Goal: Task Accomplishment & Management: Use online tool/utility

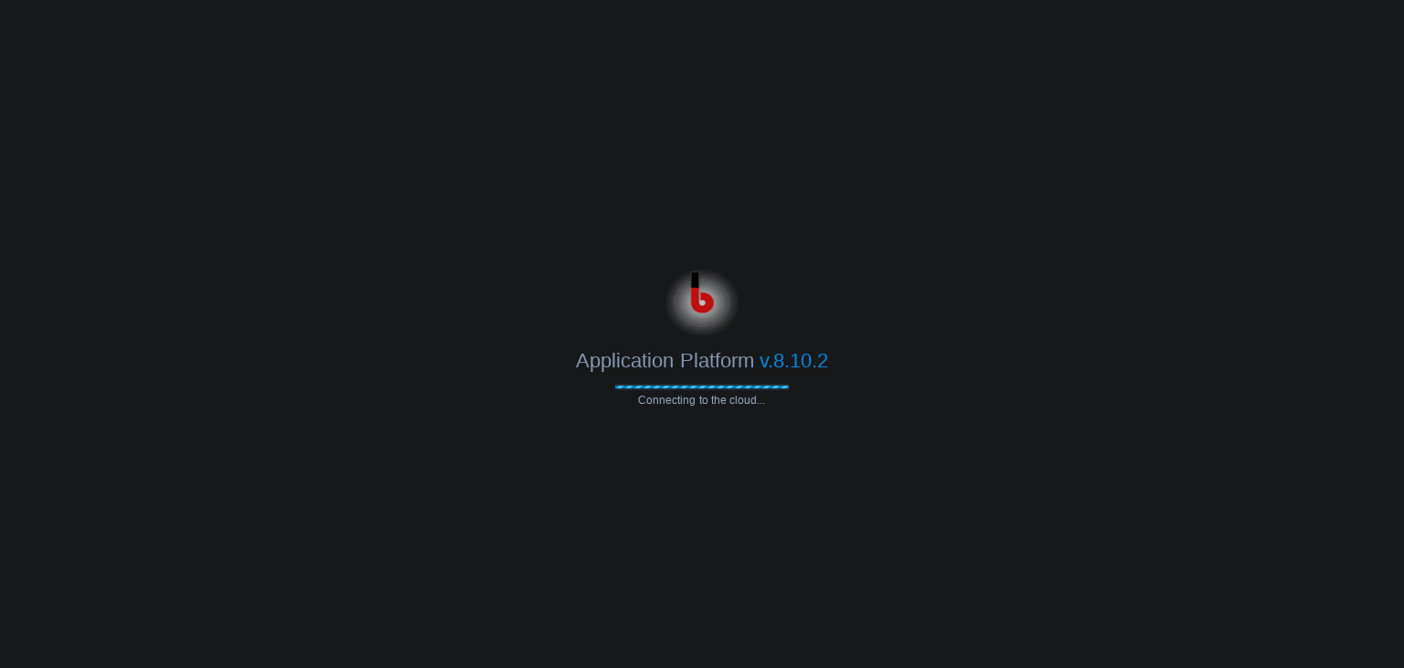
click at [889, 283] on div at bounding box center [702, 298] width 1404 height 73
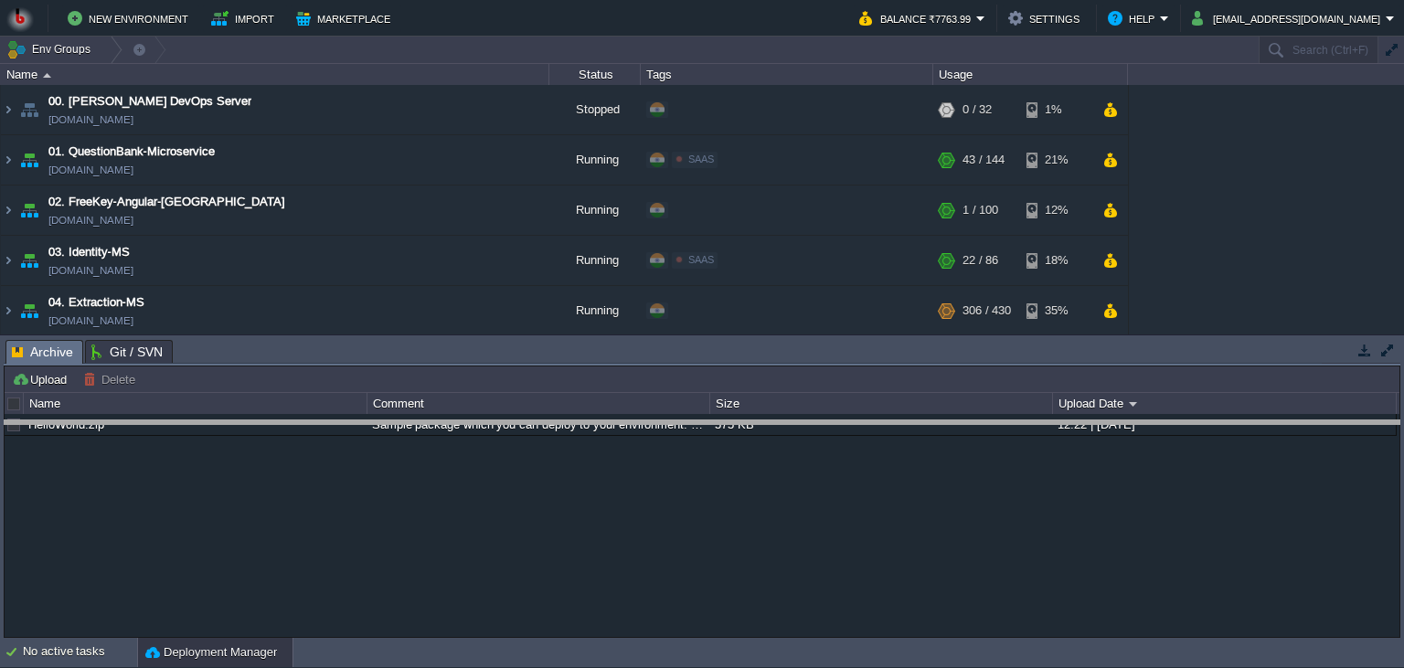
drag, startPoint x: 247, startPoint y: 341, endPoint x: 228, endPoint y: 421, distance: 82.7
click at [228, 421] on body "New Environment Import Marketplace Bonus ₹0.00 Upgrade Account Balance ₹7763.99…" at bounding box center [702, 334] width 1404 height 668
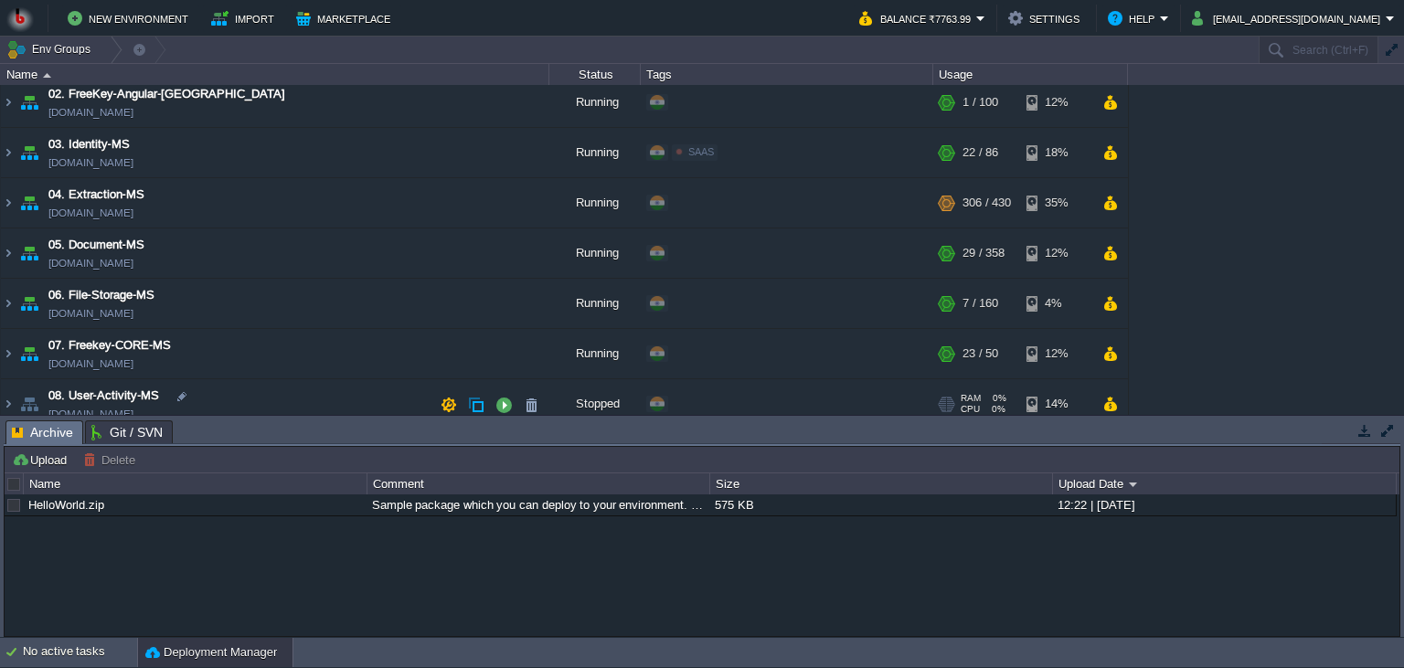
scroll to position [166, 0]
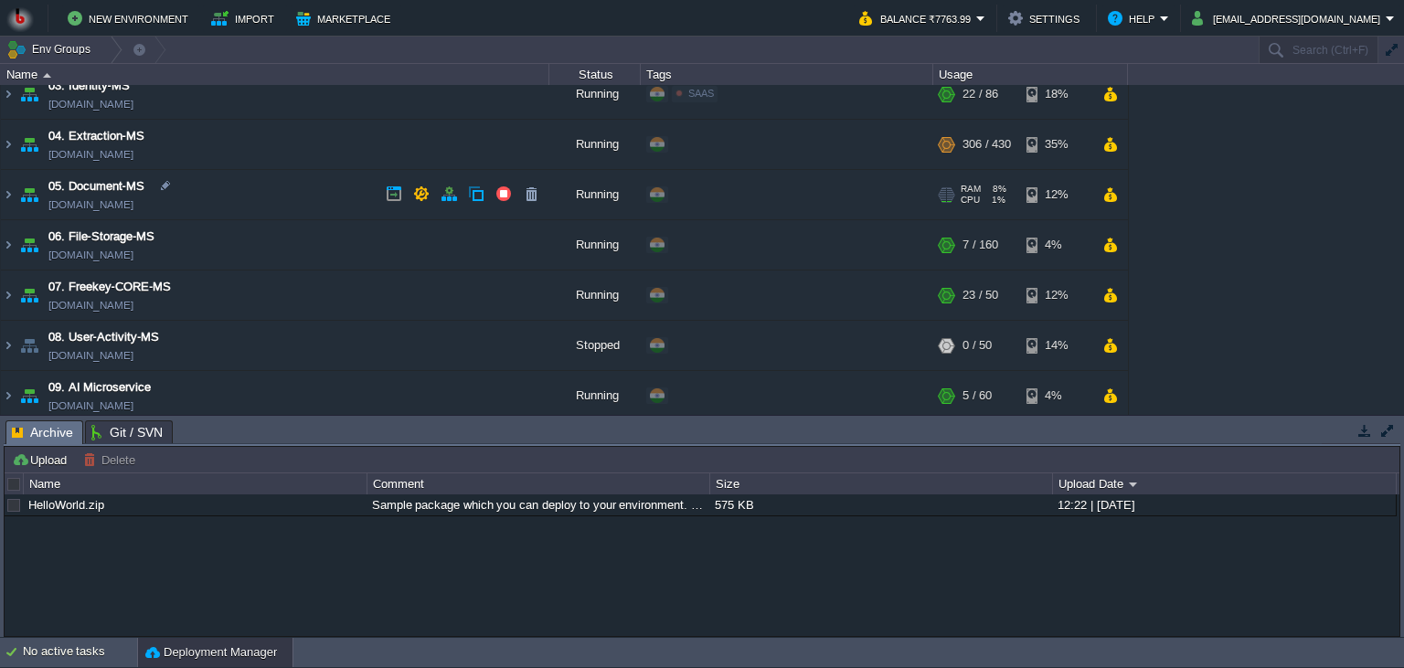
click at [255, 203] on td "05. Document-MS [DOMAIN_NAME]" at bounding box center [275, 195] width 548 height 50
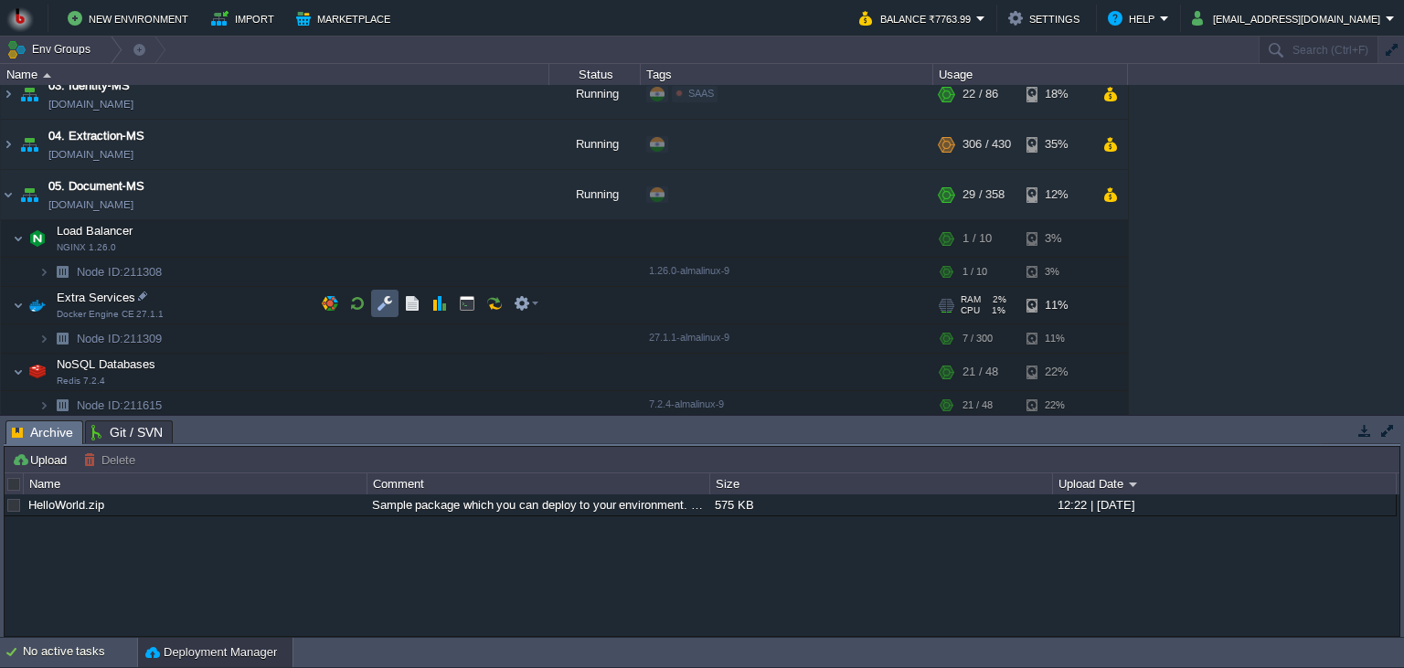
click at [382, 307] on button "button" at bounding box center [385, 303] width 16 height 16
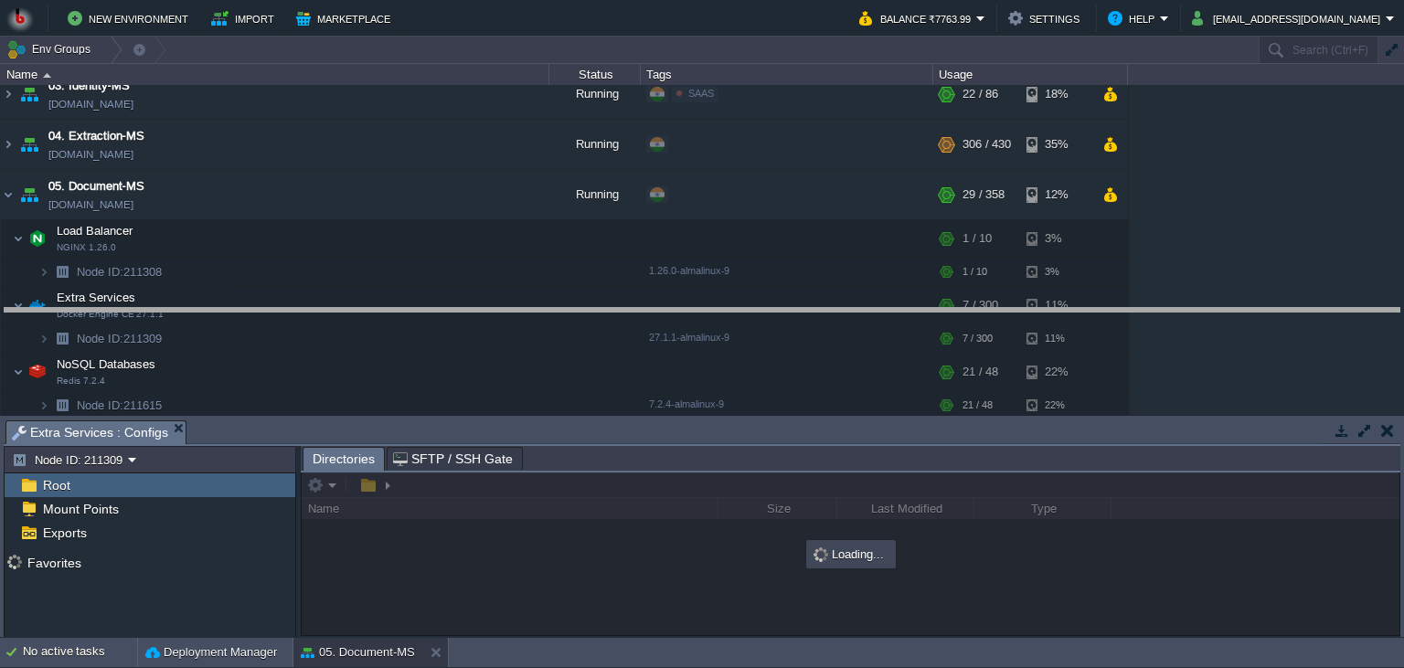
drag, startPoint x: 439, startPoint y: 436, endPoint x: 437, endPoint y: 427, distance: 9.3
click at [442, 324] on body "New Environment Import Marketplace Bonus ₹0.00 Upgrade Account Balance ₹7763.99…" at bounding box center [702, 334] width 1404 height 668
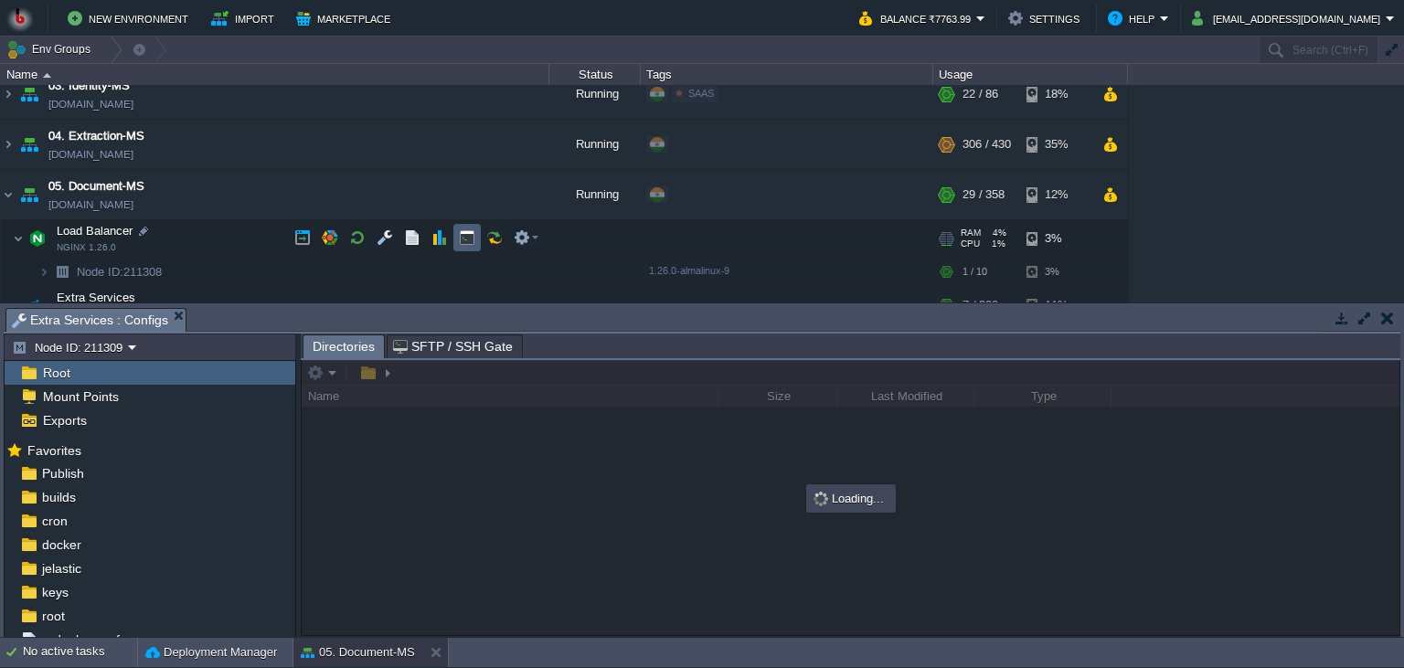
scroll to position [250, 0]
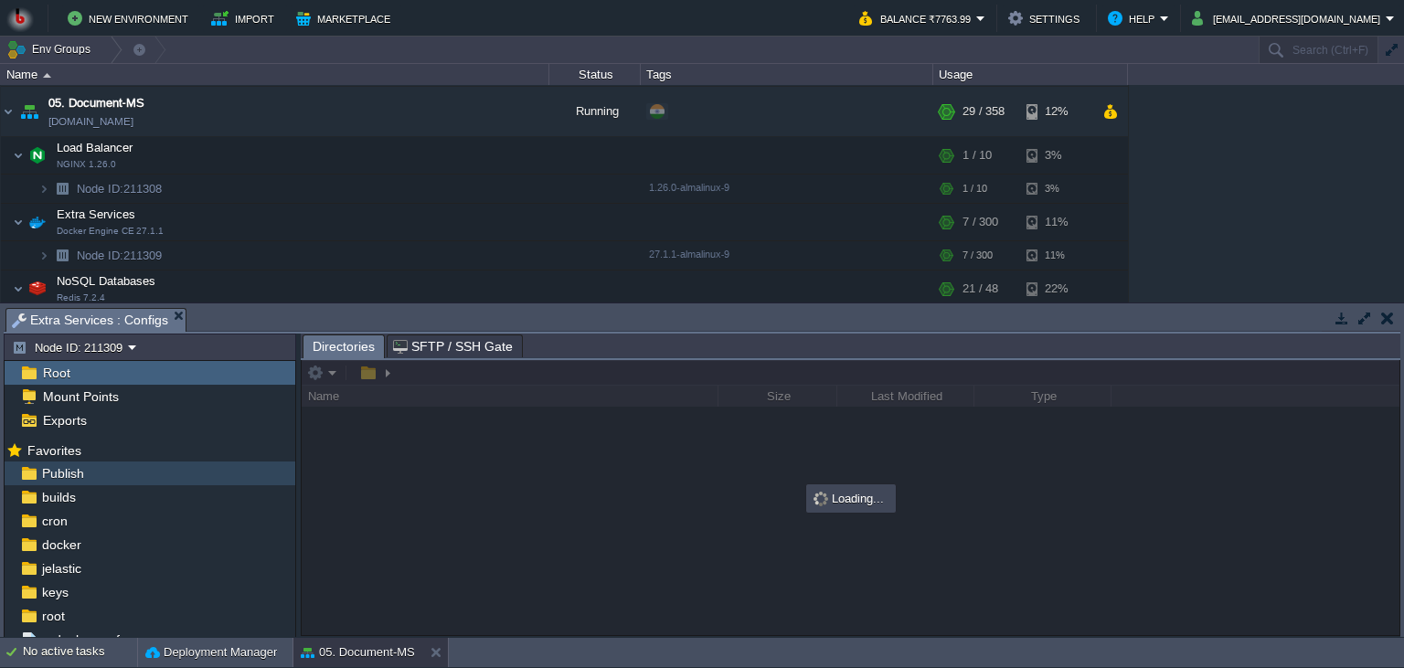
click at [130, 474] on div "Publish" at bounding box center [150, 474] width 291 height 24
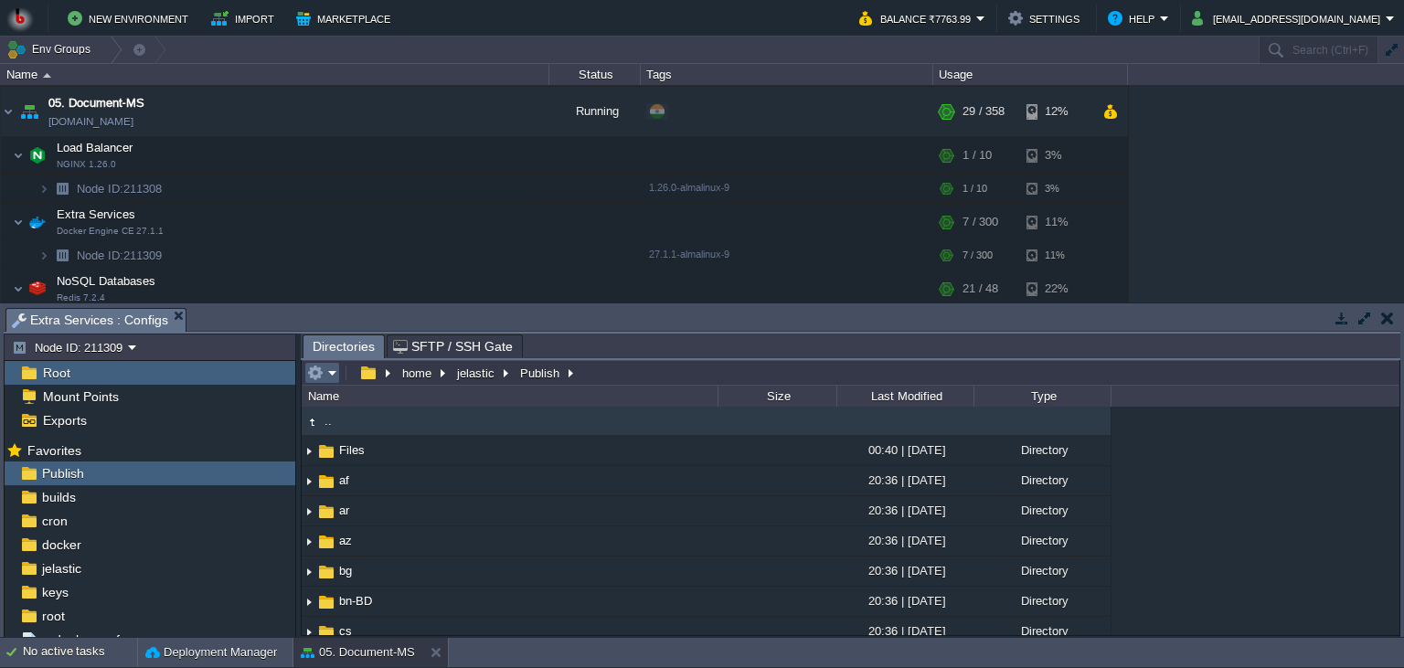
click at [326, 378] on em at bounding box center [322, 373] width 30 height 16
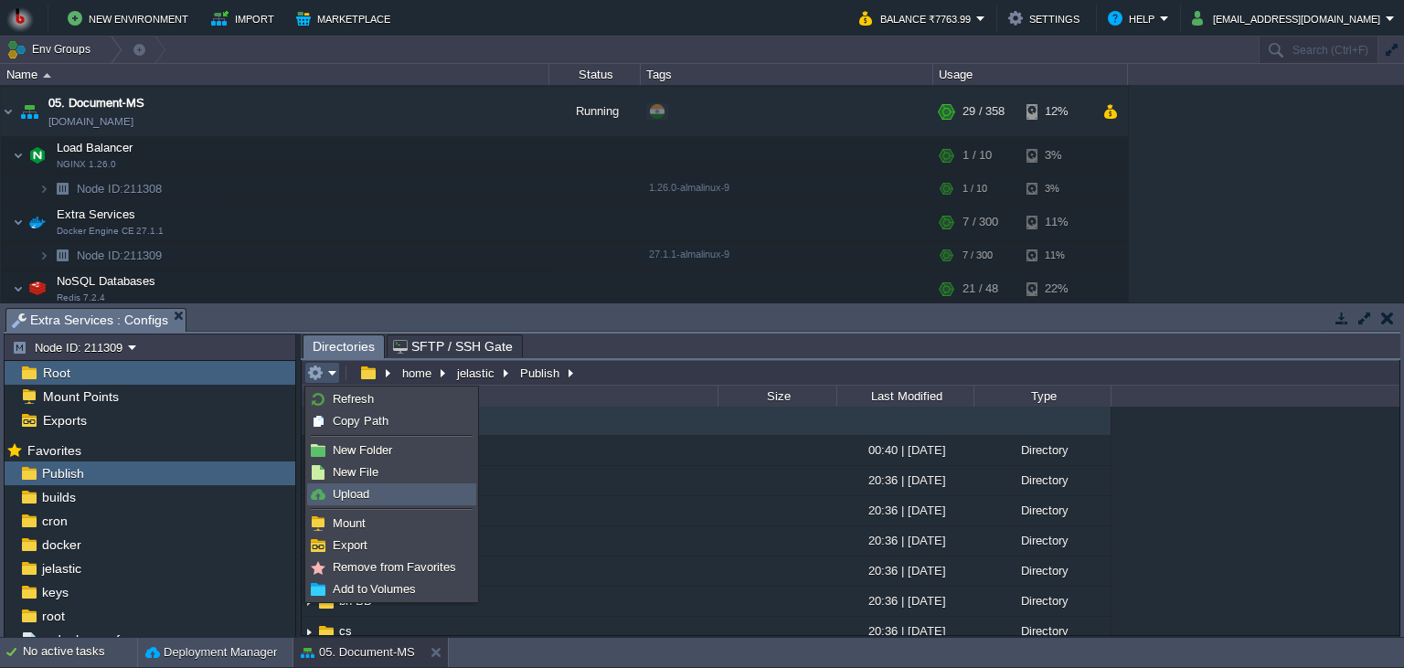
click at [410, 492] on link "Upload" at bounding box center [391, 494] width 167 height 20
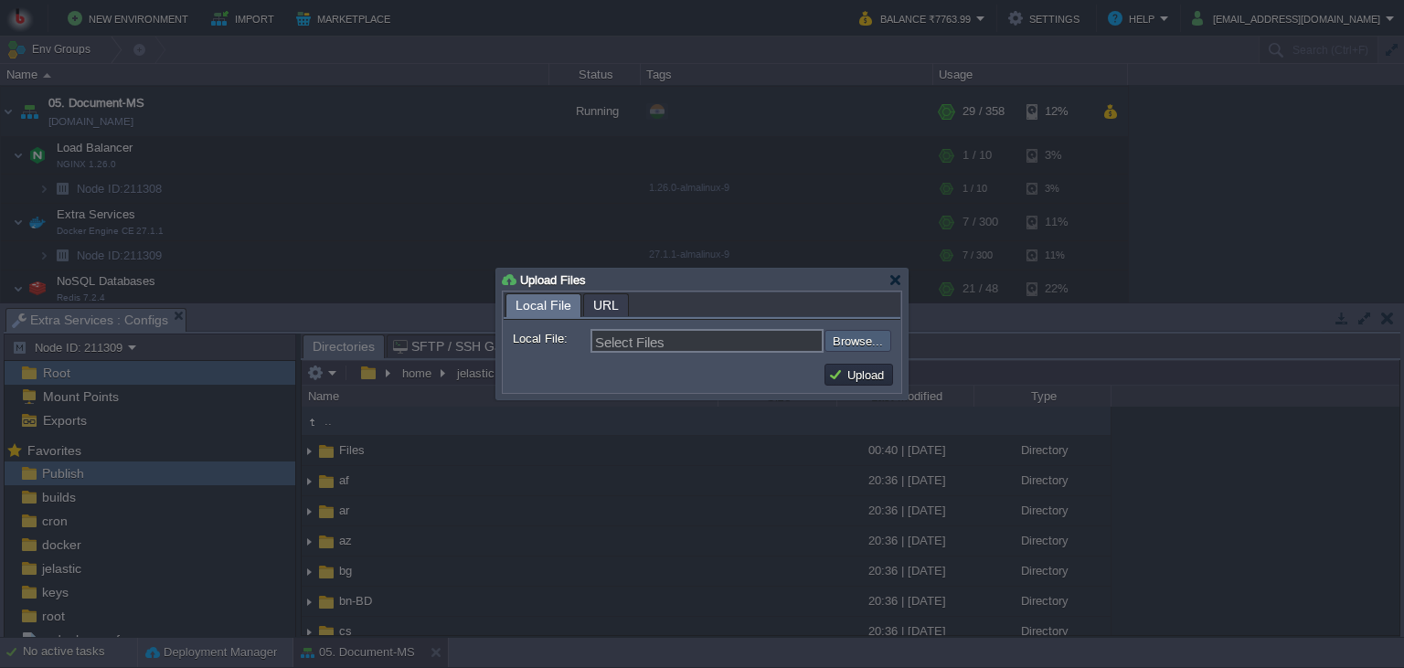
click at [878, 349] on input "file" at bounding box center [775, 341] width 231 height 22
type input "C:\fakepath\PdfGenerateMicroservice.dll"
type input "PdfGenerateMicroservice.dll"
click at [881, 386] on td "Upload" at bounding box center [859, 375] width 69 height 22
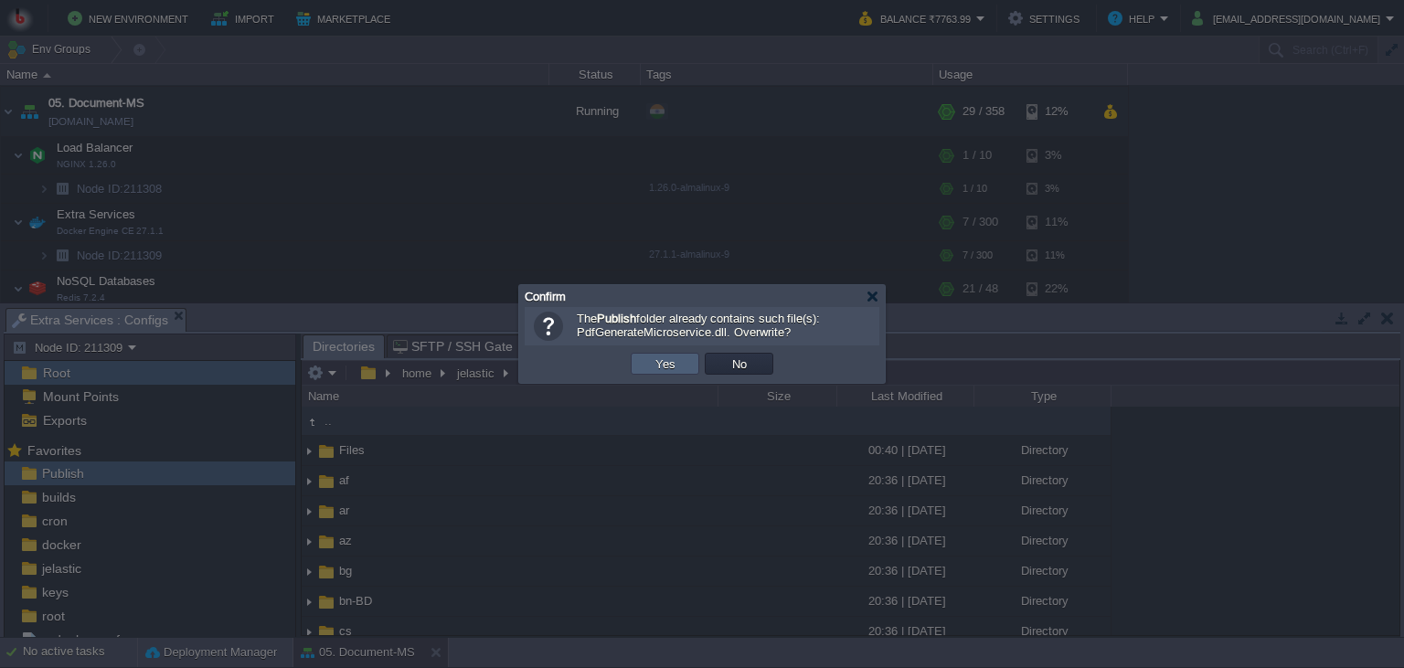
click at [686, 365] on td "Yes" at bounding box center [665, 364] width 69 height 22
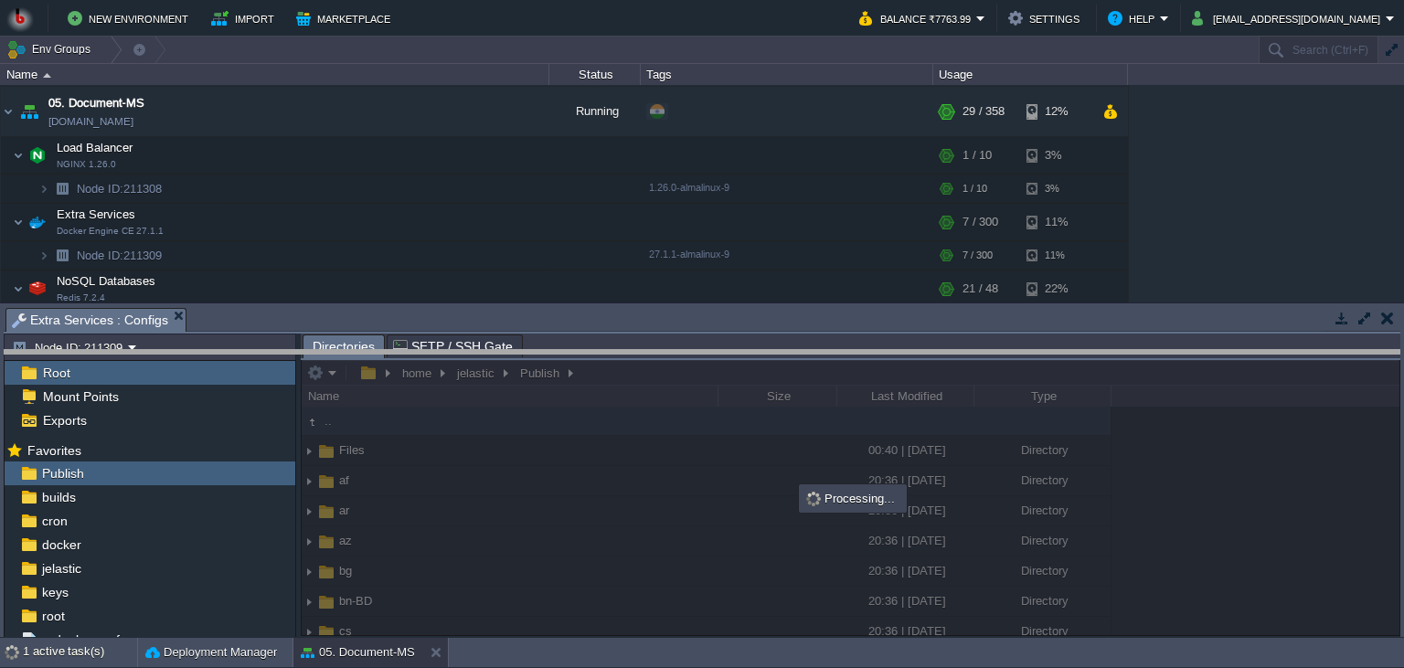
click at [596, 366] on body "New Environment Import Marketplace Bonus ₹0.00 Upgrade Account Balance ₹7763.99…" at bounding box center [702, 334] width 1404 height 668
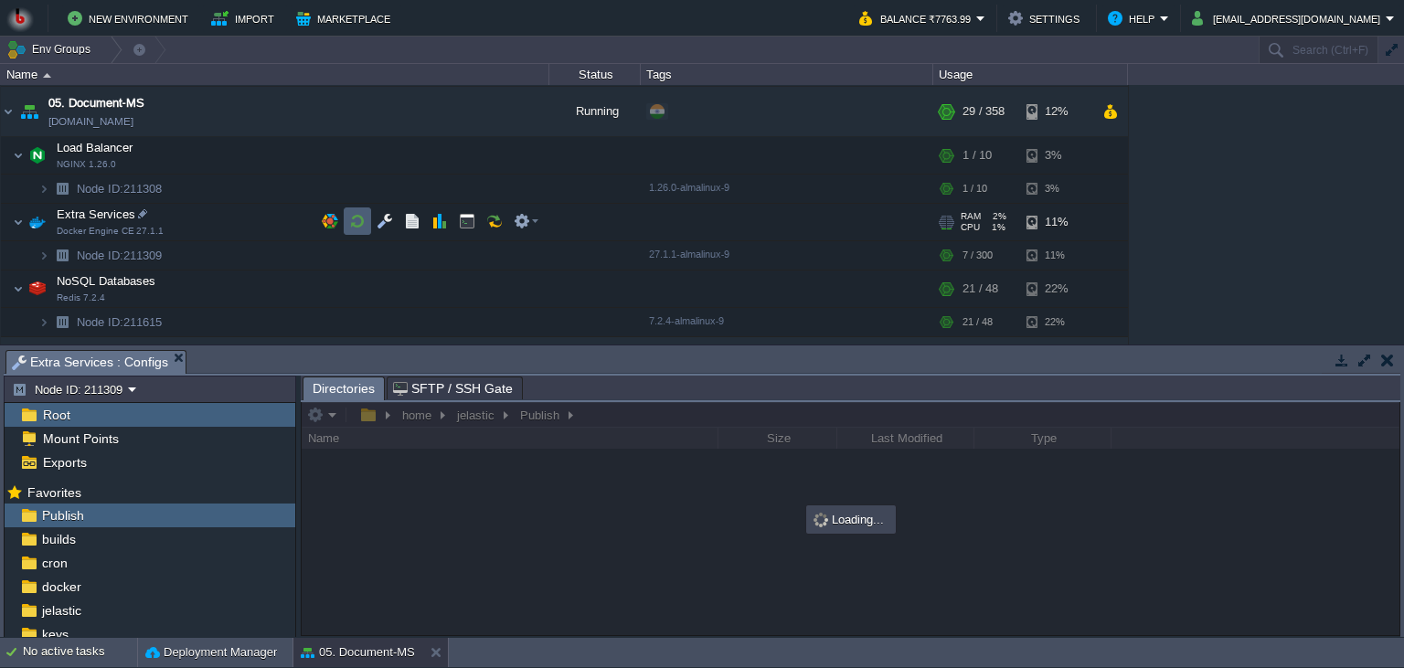
click at [361, 221] on button "button" at bounding box center [357, 221] width 16 height 16
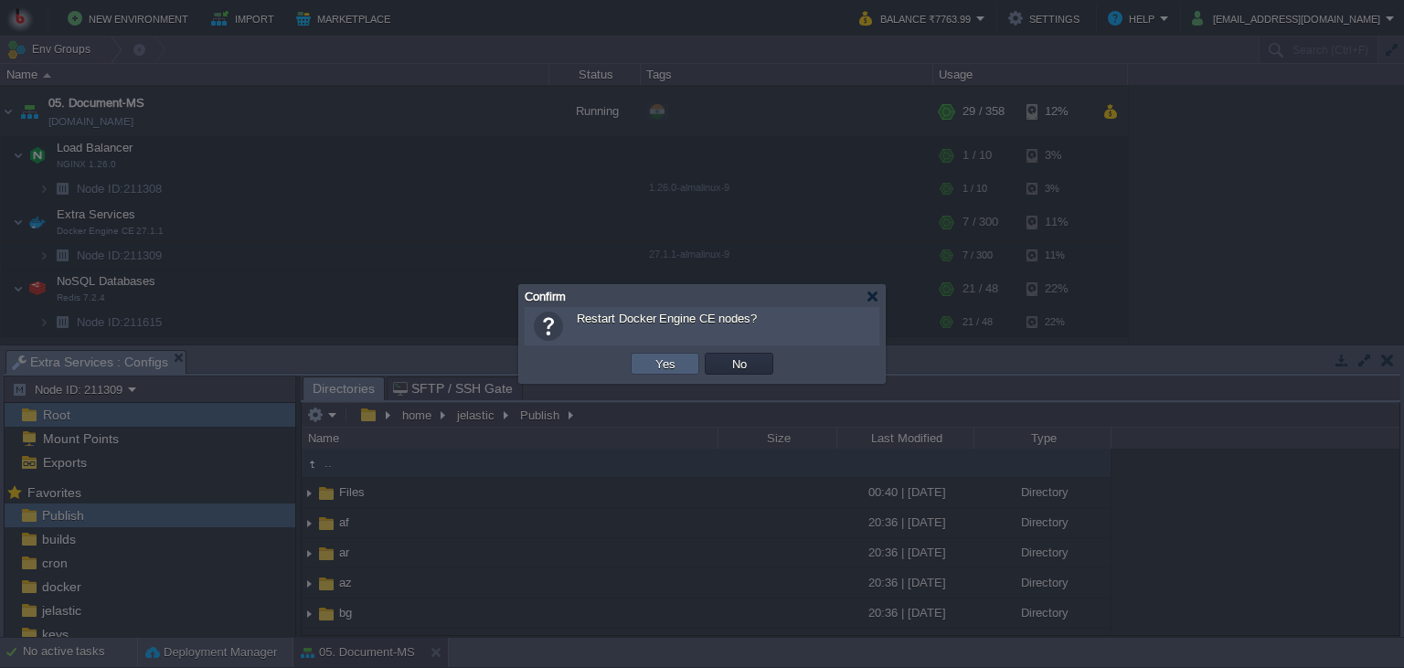
click at [684, 371] on td "Yes" at bounding box center [665, 364] width 69 height 22
